Goal: Find contact information: Find contact information

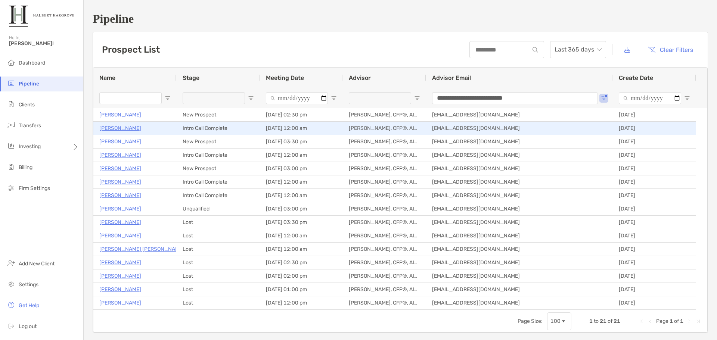
click at [109, 126] on p "[PERSON_NAME]" at bounding box center [120, 128] width 42 height 9
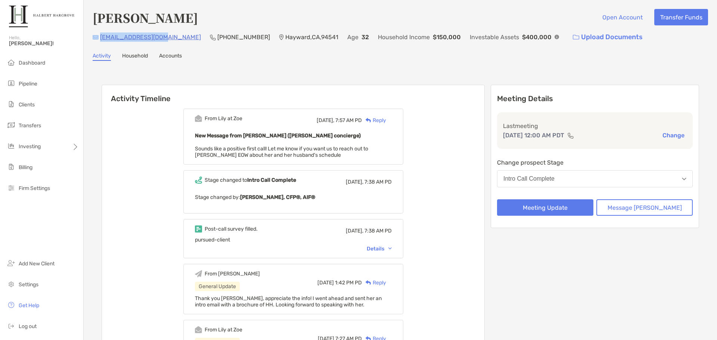
drag, startPoint x: 165, startPoint y: 41, endPoint x: 97, endPoint y: 40, distance: 67.2
click at [97, 40] on div "fly.amc23@gmail.com (415) 991-0698 Hayward , CA , 94541 Age 32 Household Income…" at bounding box center [400, 37] width 615 height 16
click at [99, 39] on div "fly.amc23@gmail.com" at bounding box center [147, 37] width 108 height 16
click at [161, 41] on p "fly.amc23@gmail.com" at bounding box center [150, 36] width 101 height 9
click at [169, 43] on div "fly.amc23@gmail.com (415) 991-0698 Hayward , CA , 94541 Age 32 Household Income…" at bounding box center [400, 37] width 615 height 16
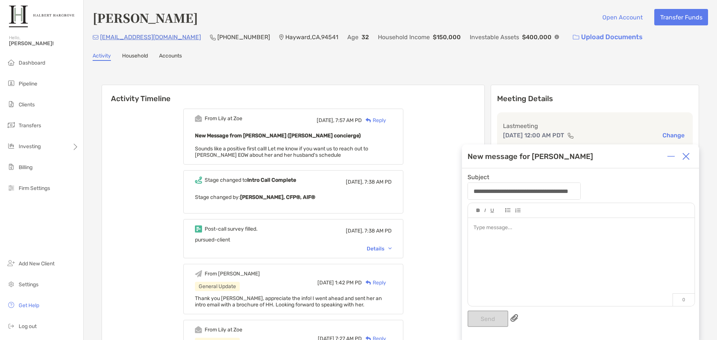
drag, startPoint x: 146, startPoint y: 41, endPoint x: 137, endPoint y: 42, distance: 9.7
click at [137, 42] on div "fly.amc23@gmail.com (415) 991-0698 Hayward , CA , 94541 Age 32 Household Income…" at bounding box center [400, 37] width 615 height 16
click at [686, 161] on div at bounding box center [686, 156] width 15 height 15
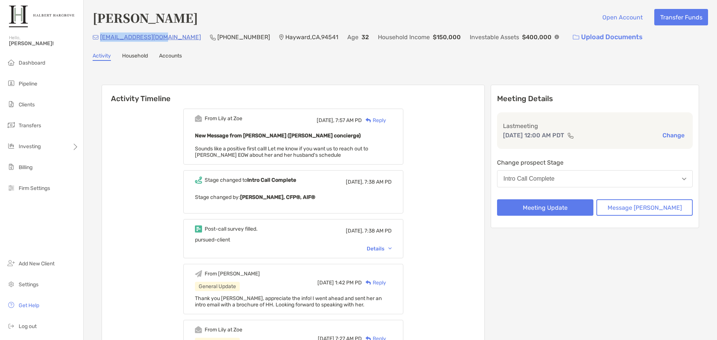
drag, startPoint x: 163, startPoint y: 40, endPoint x: 100, endPoint y: 41, distance: 62.7
click at [100, 41] on div "fly.amc23@gmail.com (415) 991-0698 Hayward , CA , 94541 Age 32 Household Income…" at bounding box center [400, 37] width 615 height 16
copy p "fly.amc23@gmail.com"
